Goal: Information Seeking & Learning: Learn about a topic

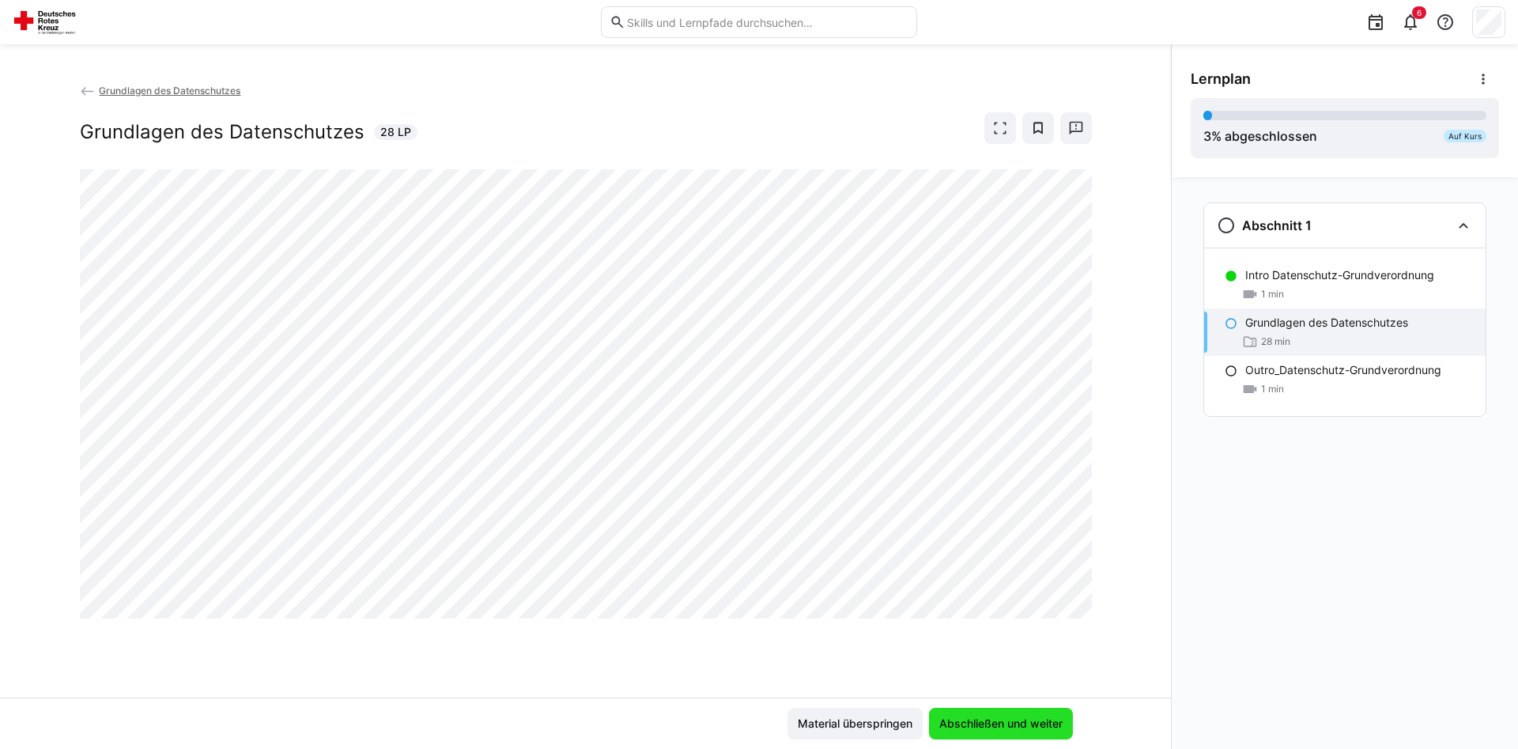
click at [1028, 723] on span "Abschließen und weiter" at bounding box center [1001, 724] width 128 height 16
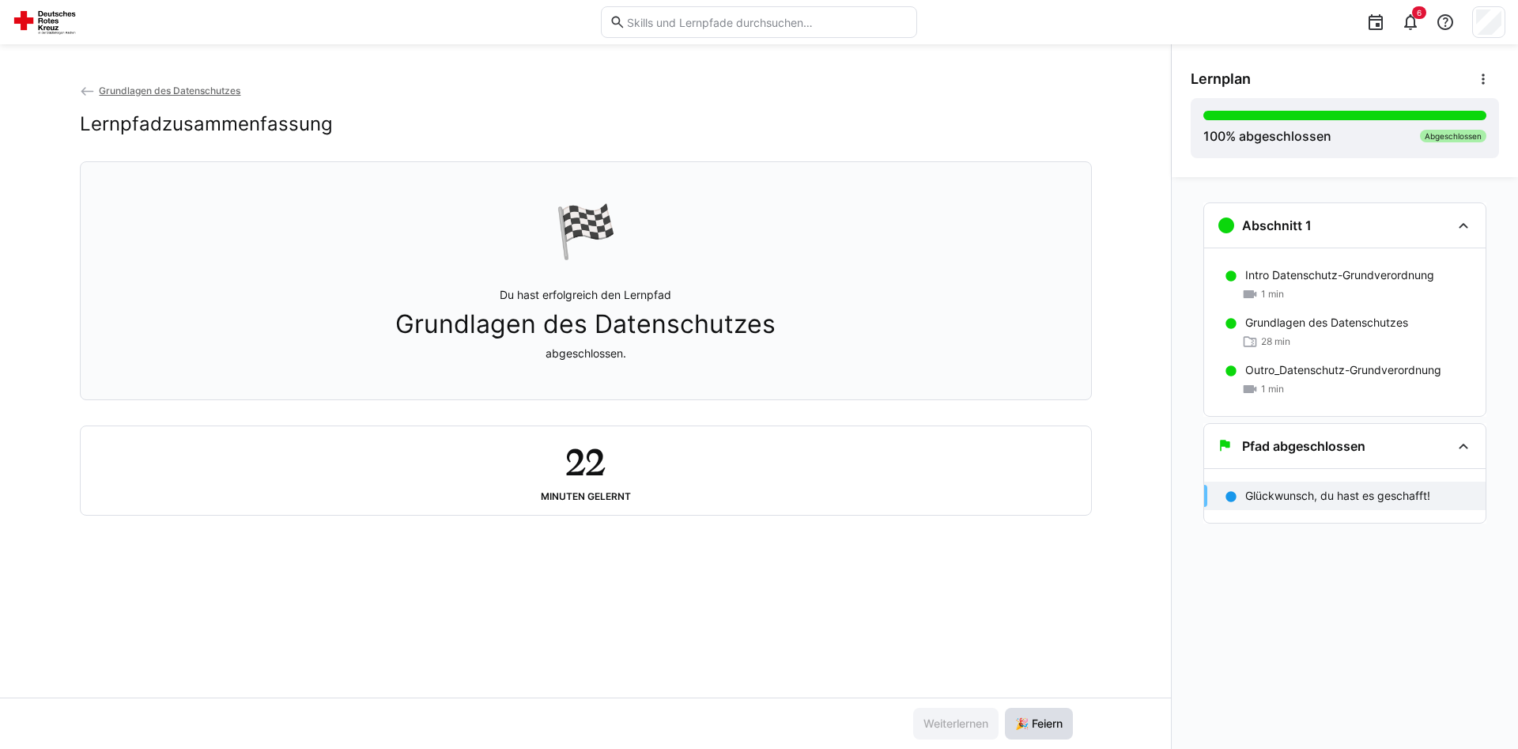
click at [1050, 727] on span "🎉 Feiern" at bounding box center [1039, 724] width 52 height 16
click at [1302, 444] on h3 "Pfad abgeschlossen" at bounding box center [1303, 446] width 123 height 16
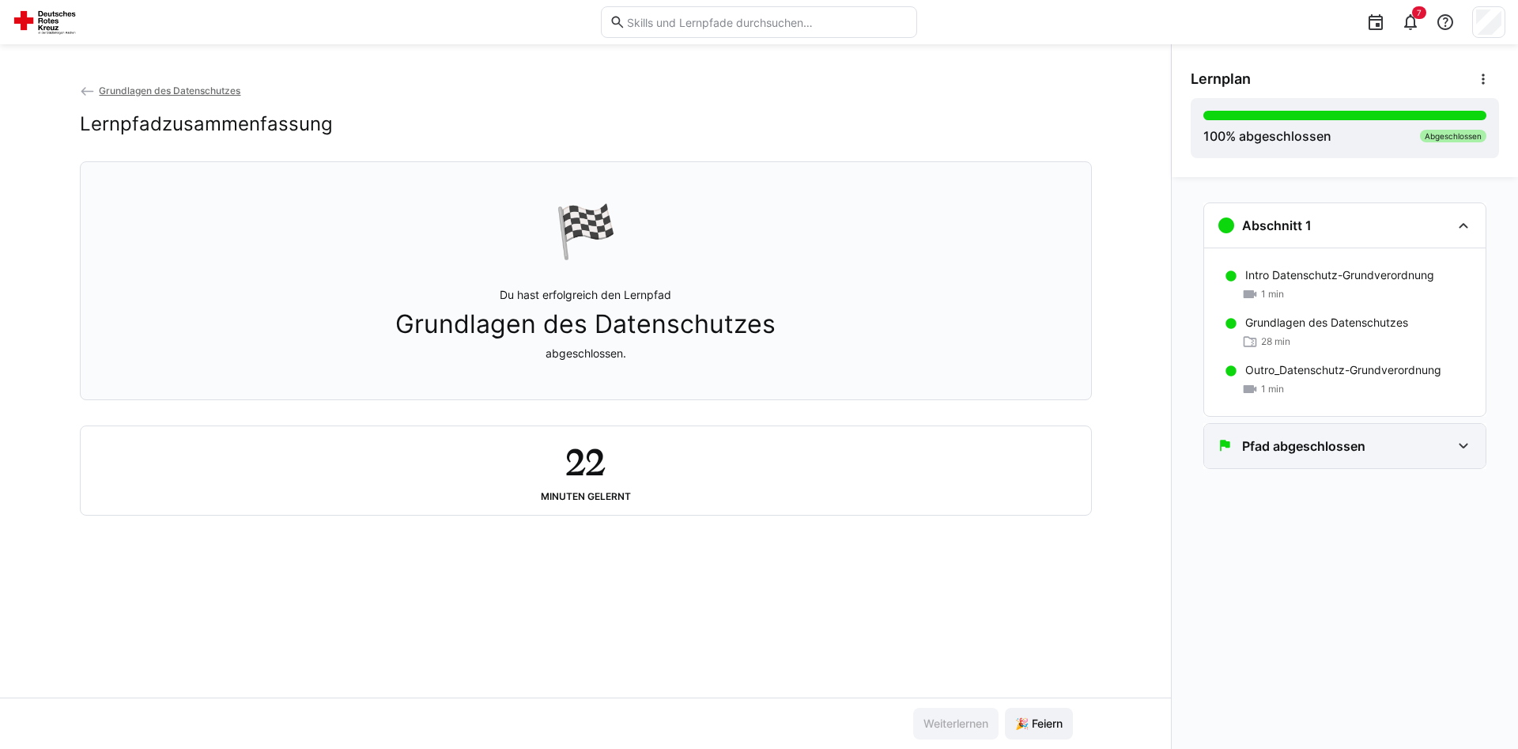
click at [1302, 444] on h3 "Pfad abgeschlossen" at bounding box center [1303, 446] width 123 height 16
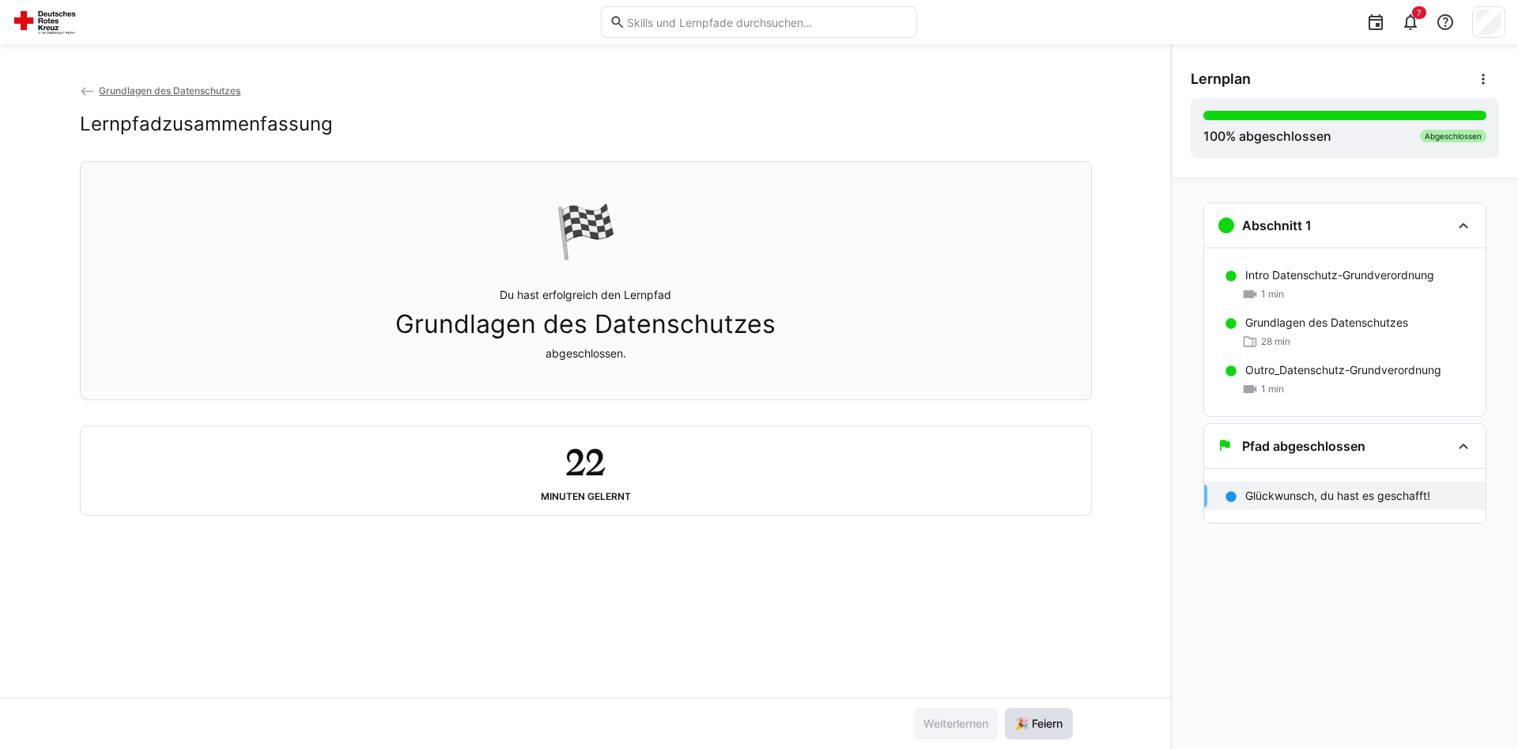
click at [1048, 710] on span "🎉 Feiern" at bounding box center [1039, 724] width 68 height 32
click at [1437, 123] on div "100 % abgeschlossen Abgeschlossen" at bounding box center [1344, 128] width 283 height 35
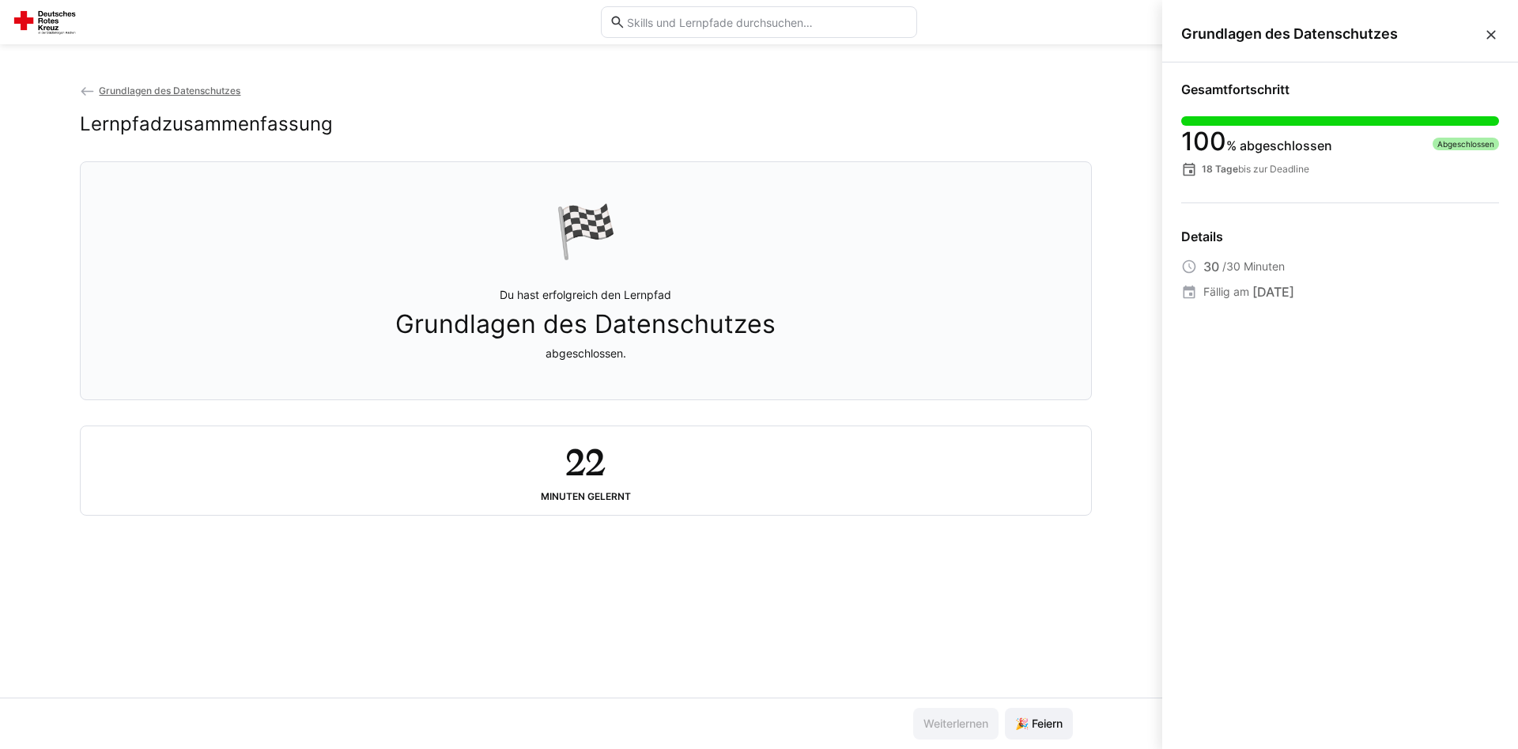
click at [1451, 127] on div "100 % abgeschlossen Abgeschlossen 18 Tage bis zur Deadline" at bounding box center [1340, 146] width 318 height 61
click at [1433, 124] on div at bounding box center [1340, 120] width 318 height 9
click at [1494, 29] on eds-icon at bounding box center [1491, 35] width 16 height 16
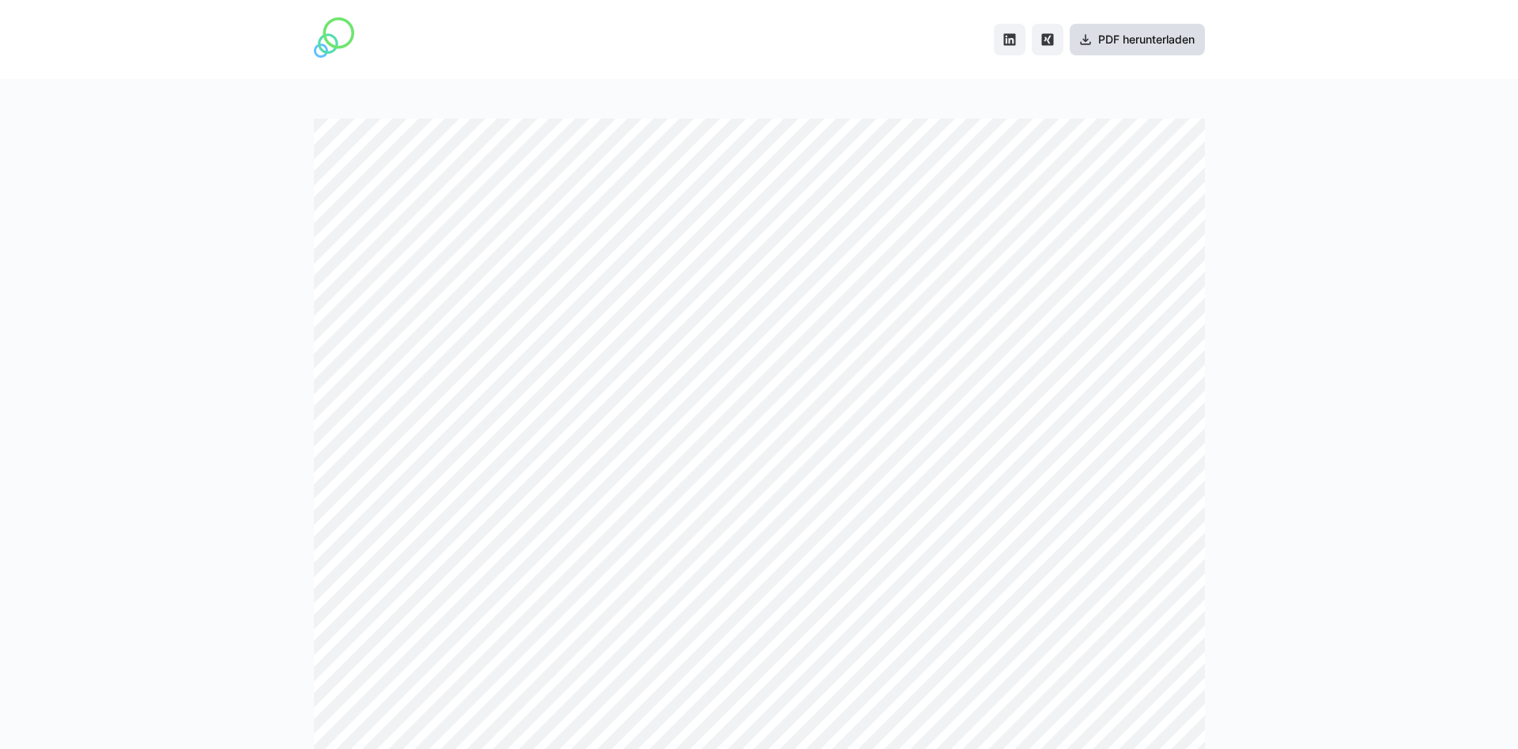
click at [1147, 40] on span "PDF herunterladen" at bounding box center [1146, 40] width 101 height 16
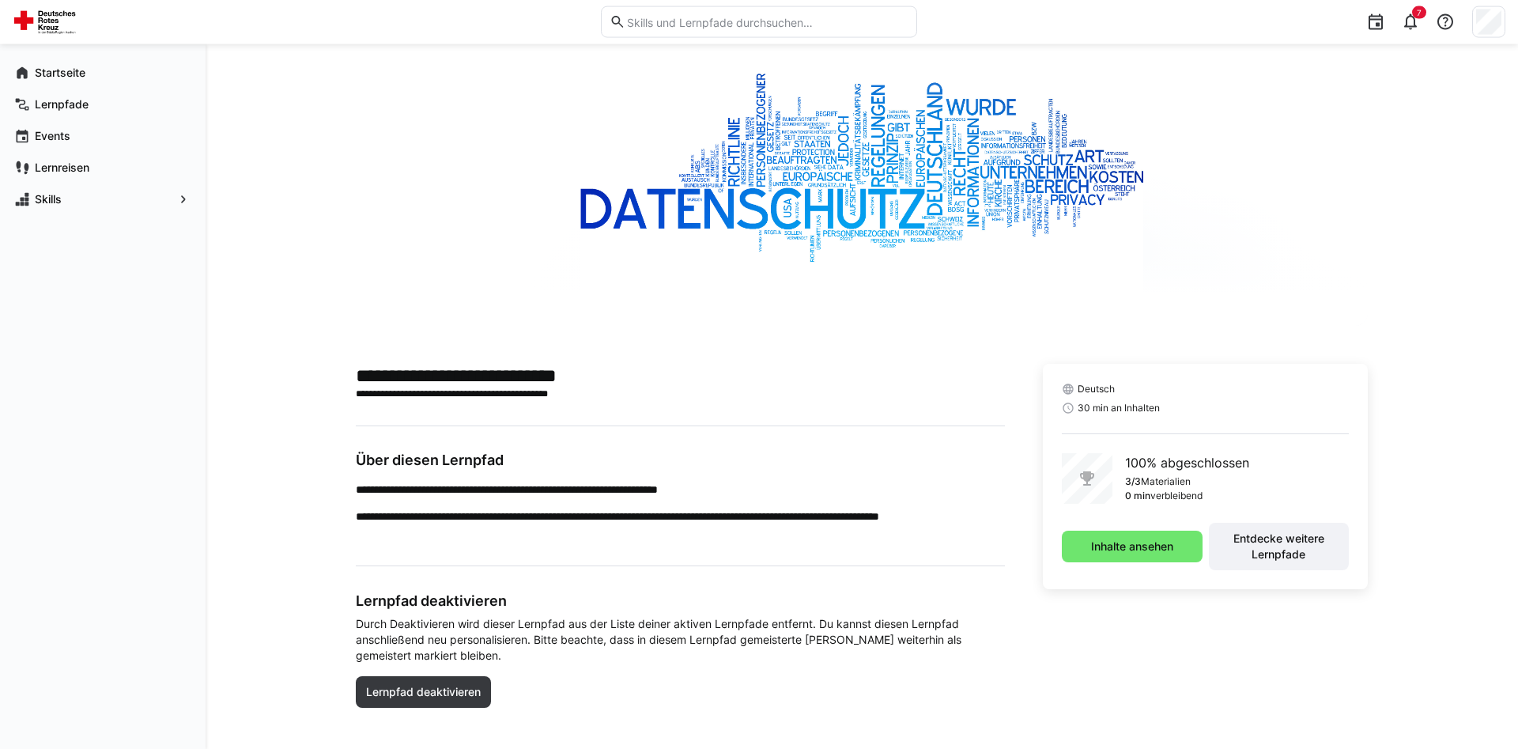
scroll to position [89, 0]
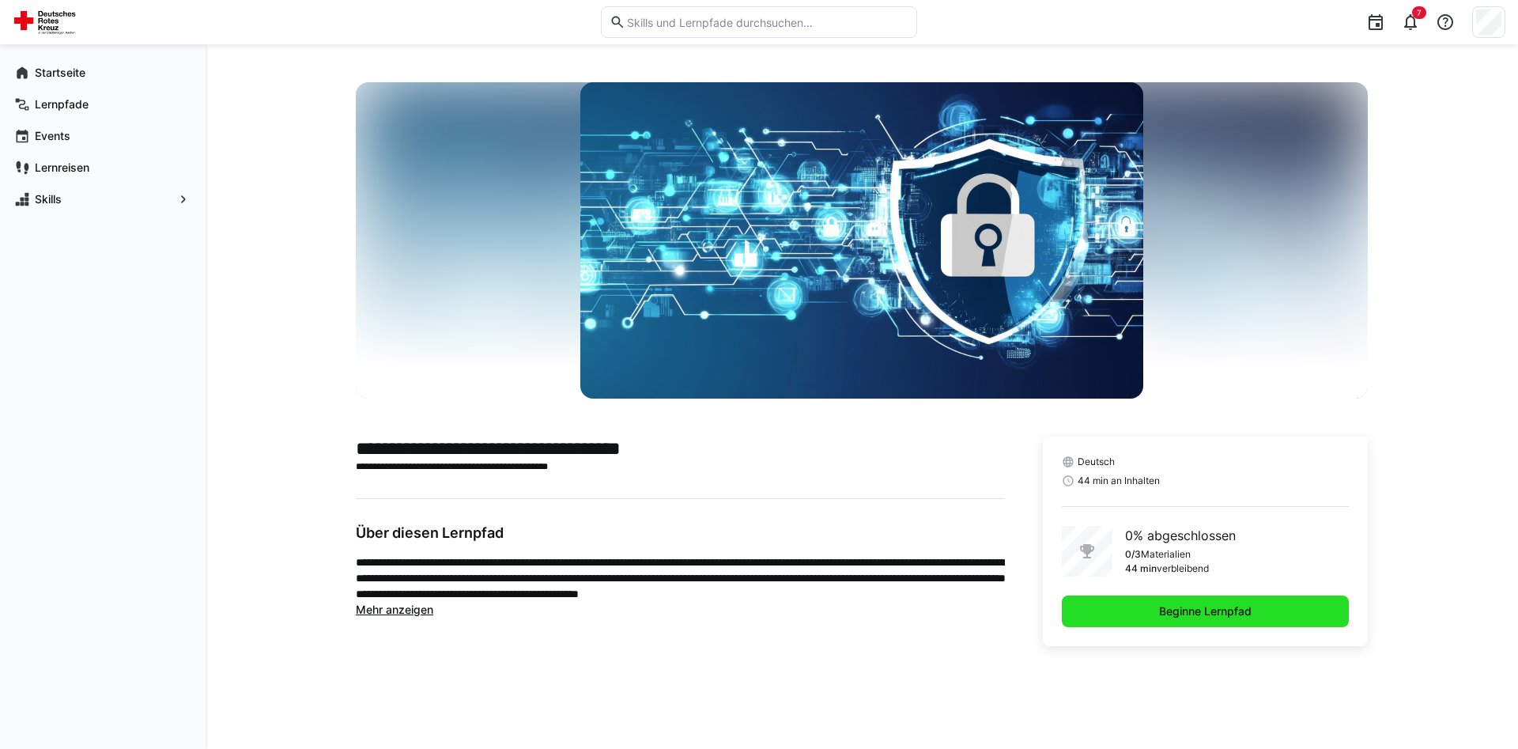
click at [1212, 612] on span "Beginne Lernpfad" at bounding box center [1205, 611] width 97 height 16
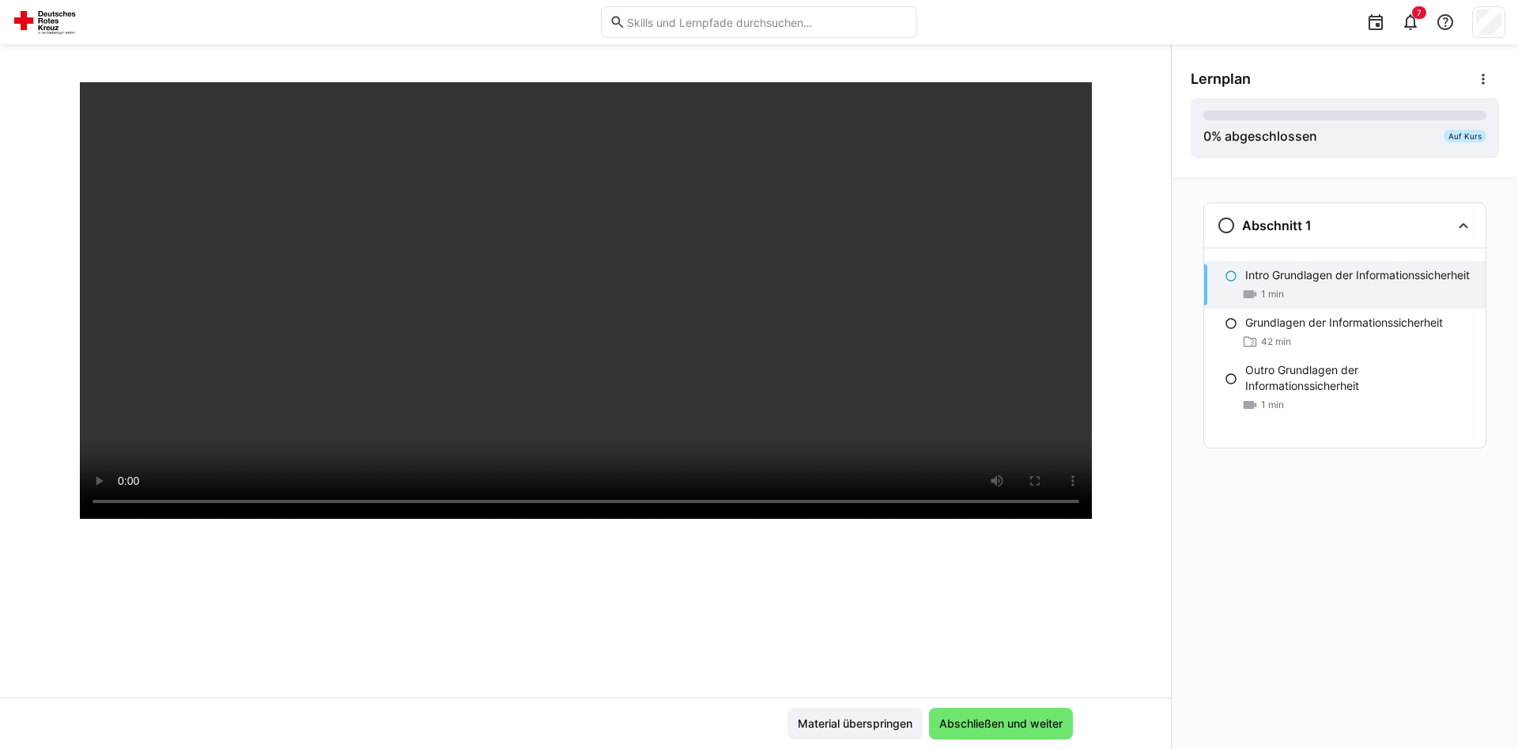
scroll to position [271, 0]
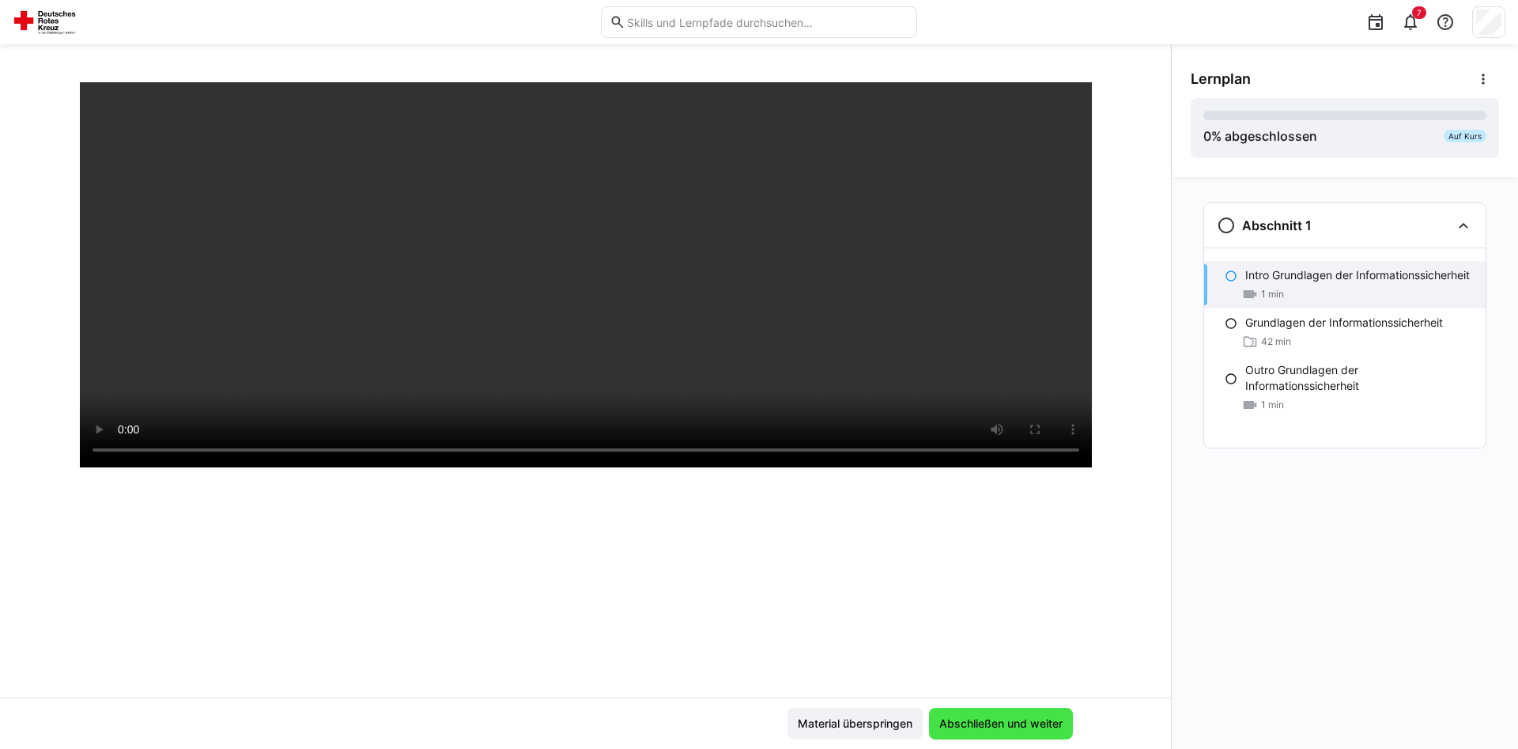
click at [992, 728] on span "Abschließen und weiter" at bounding box center [1001, 724] width 144 height 32
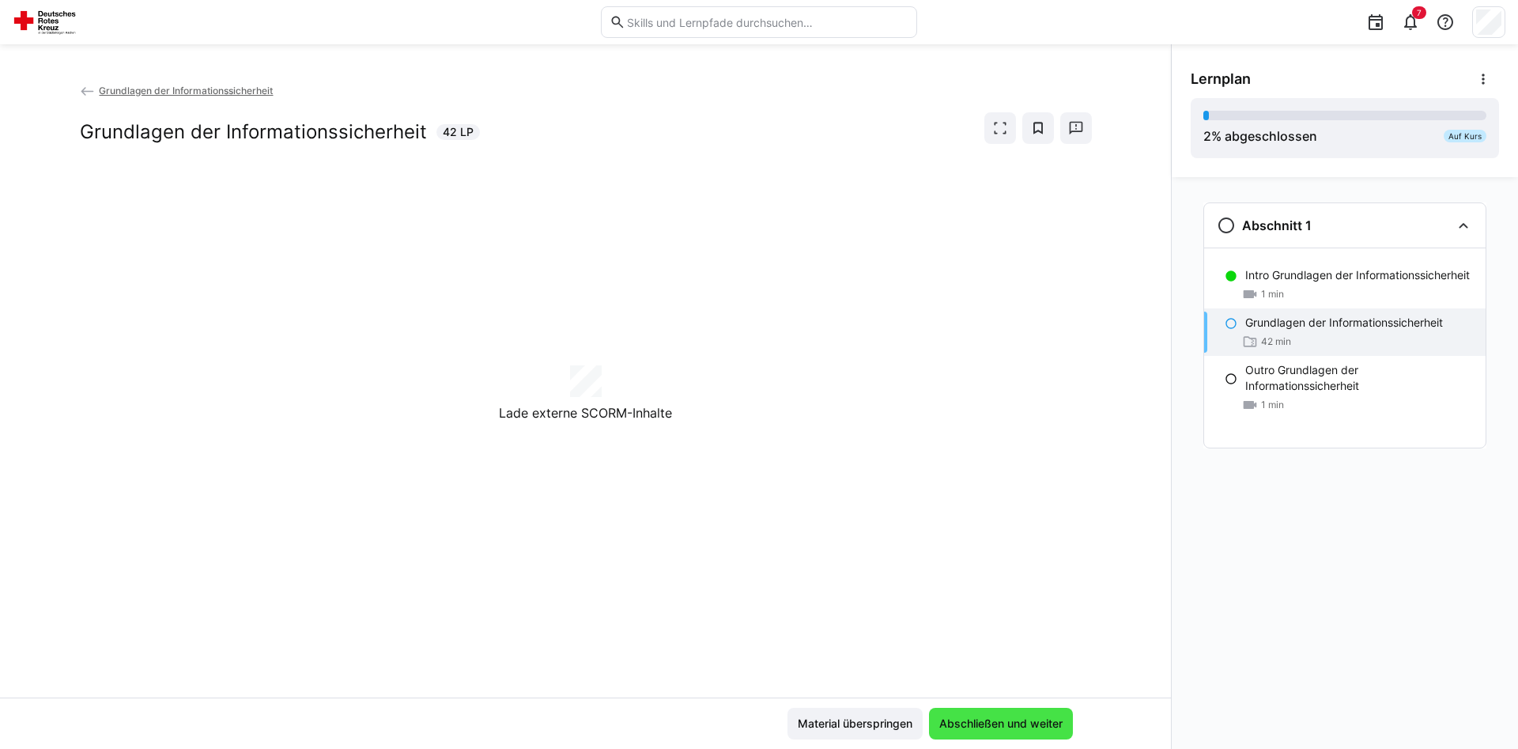
scroll to position [0, 0]
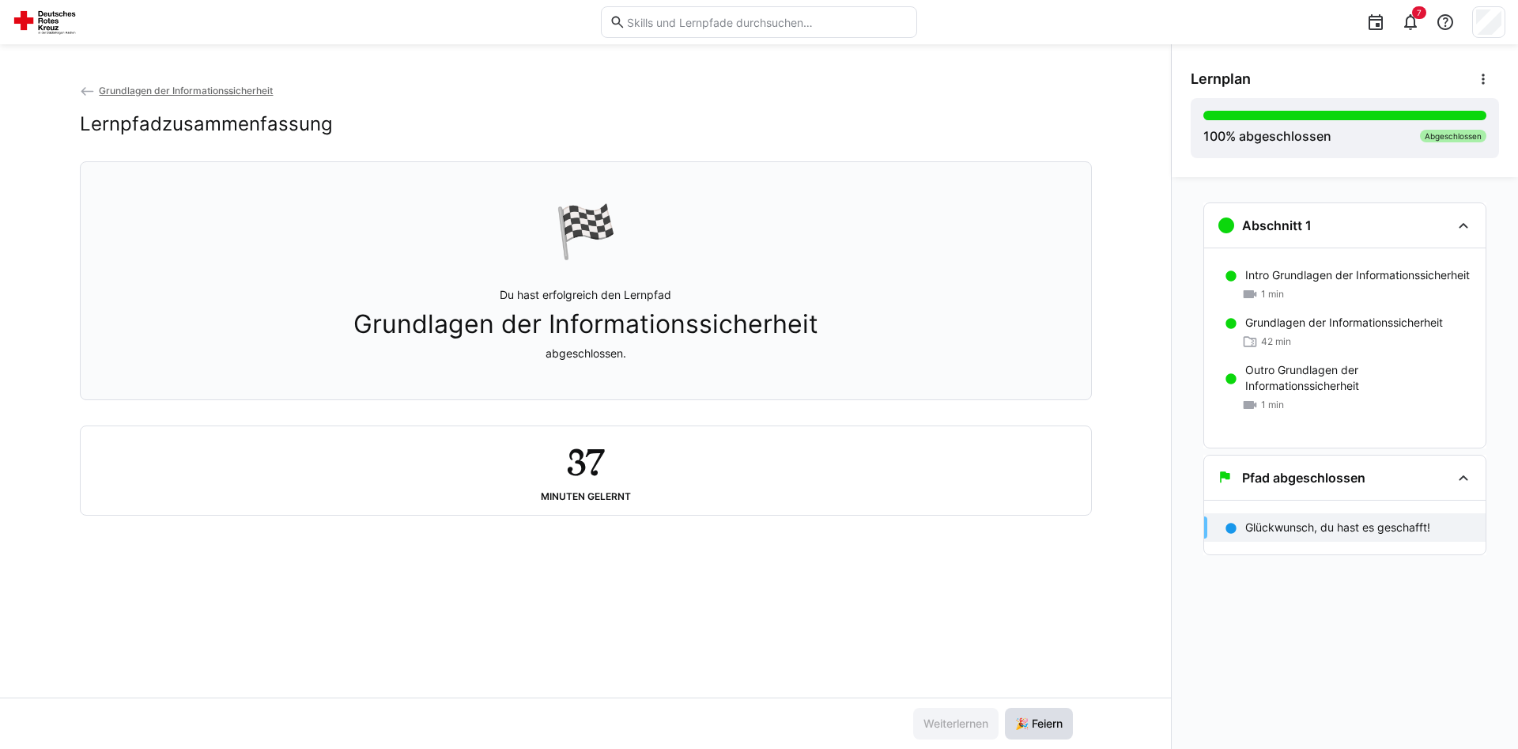
click at [1049, 716] on span "🎉 Feiern" at bounding box center [1039, 724] width 52 height 16
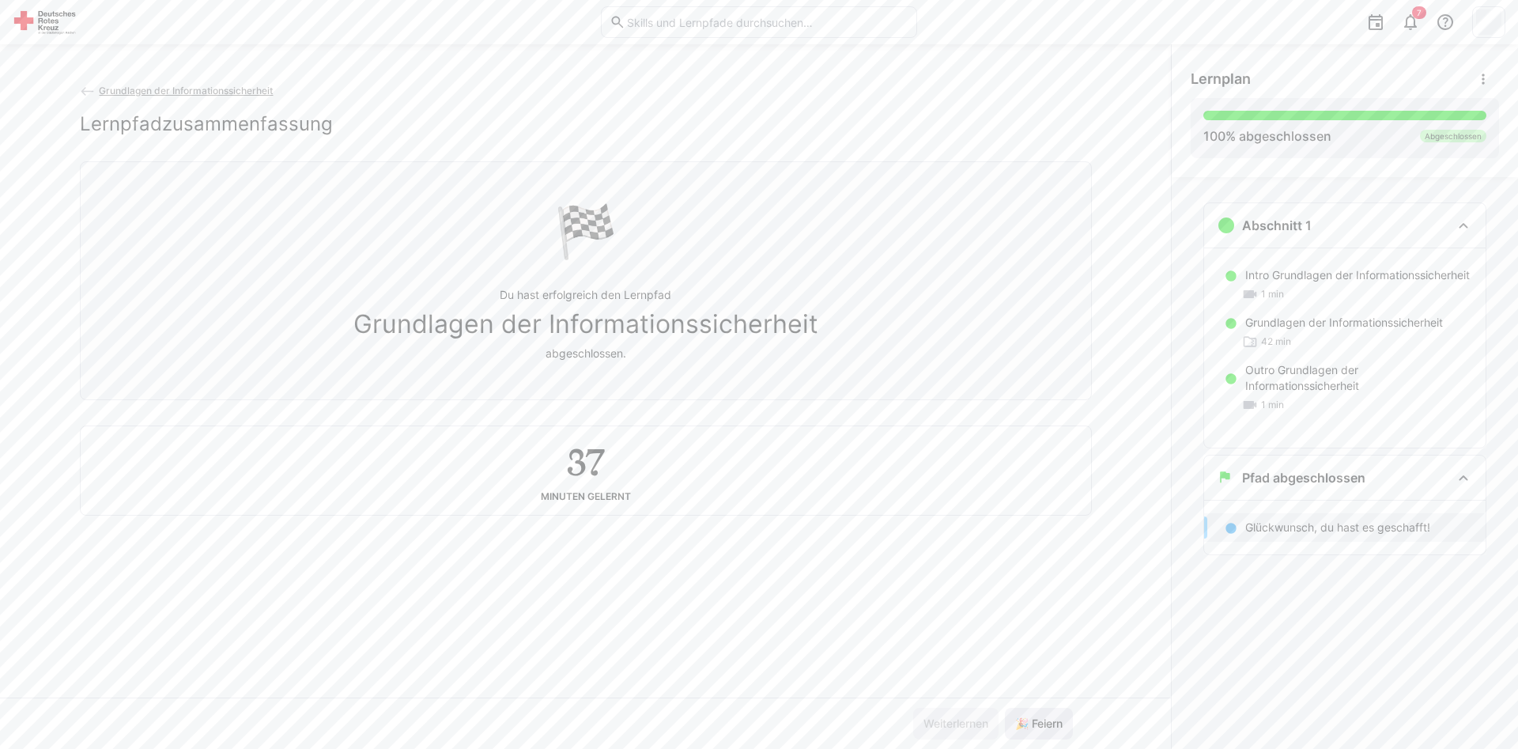
click at [1048, 723] on span "🎉 Feiern" at bounding box center [1039, 724] width 52 height 16
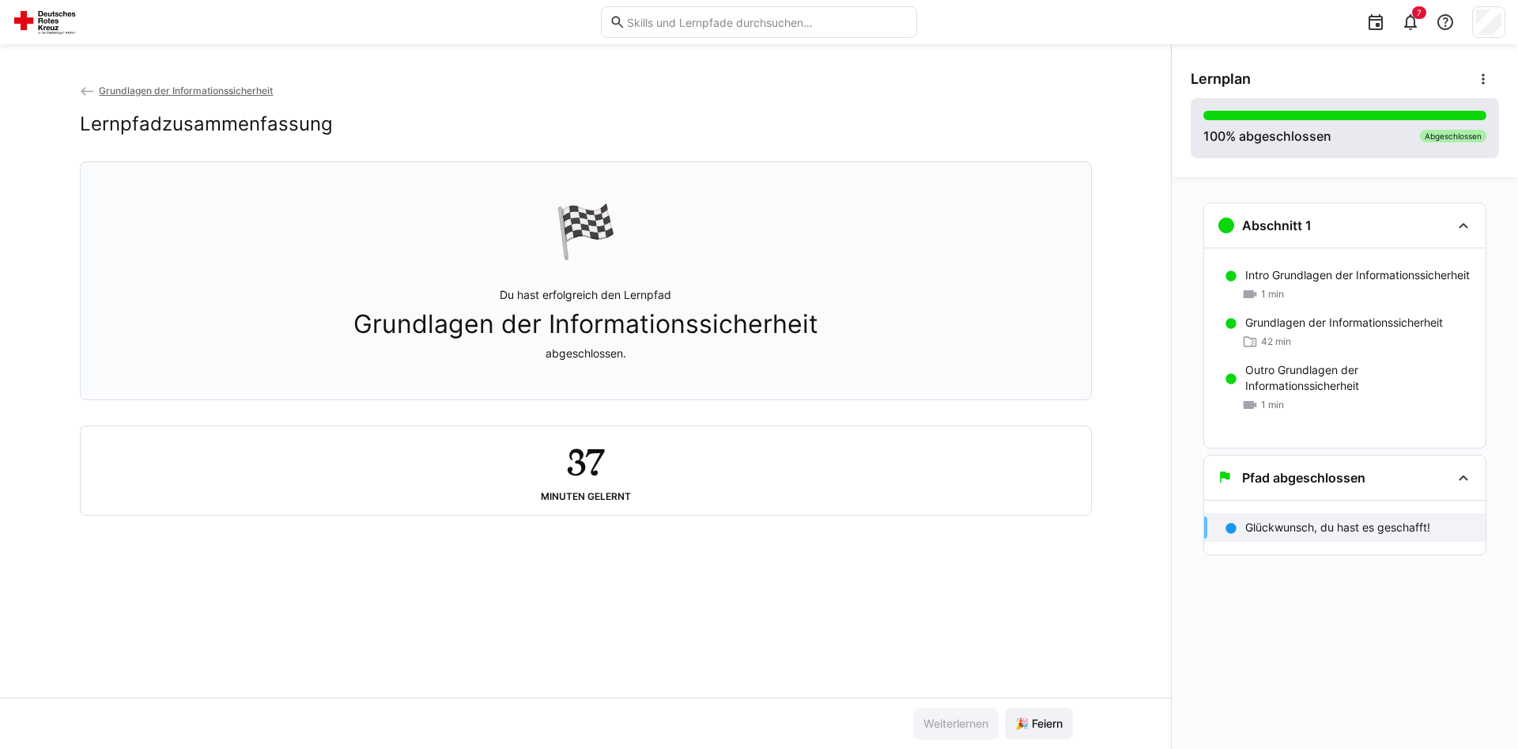
click at [1364, 118] on div at bounding box center [1344, 115] width 283 height 9
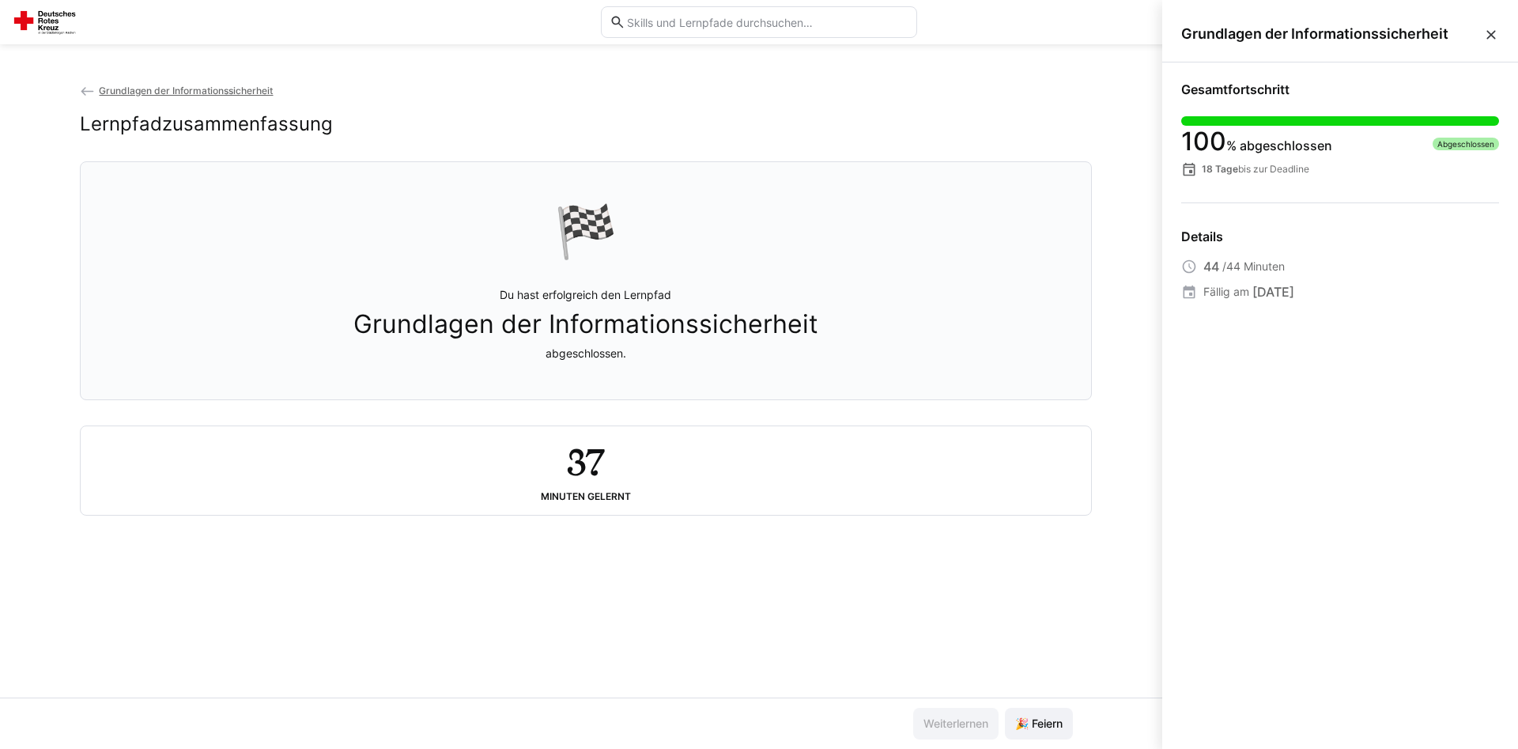
click at [1493, 33] on eds-icon at bounding box center [1491, 35] width 16 height 16
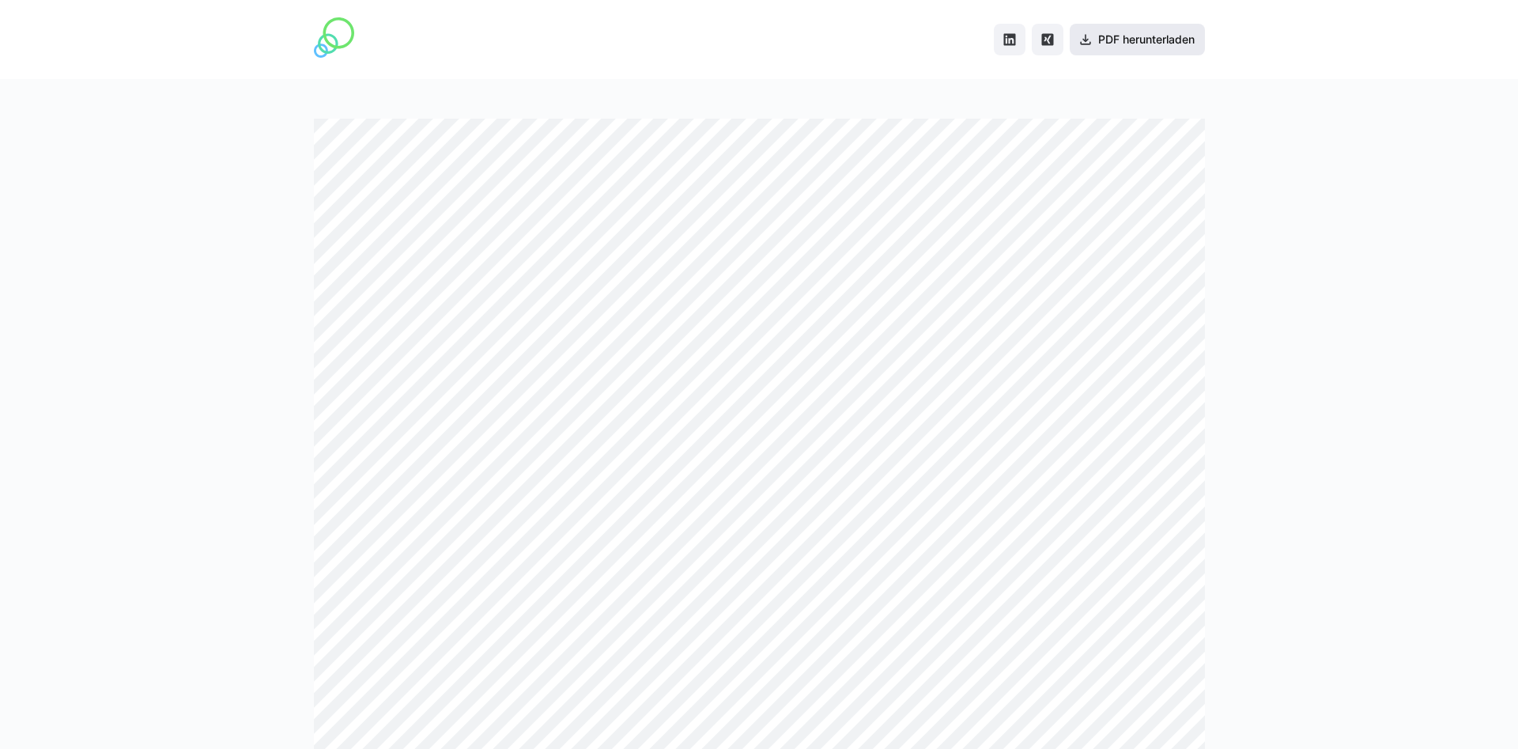
click at [1168, 36] on span "PDF herunterladen" at bounding box center [1146, 40] width 101 height 16
